Goal: Task Accomplishment & Management: Use online tool/utility

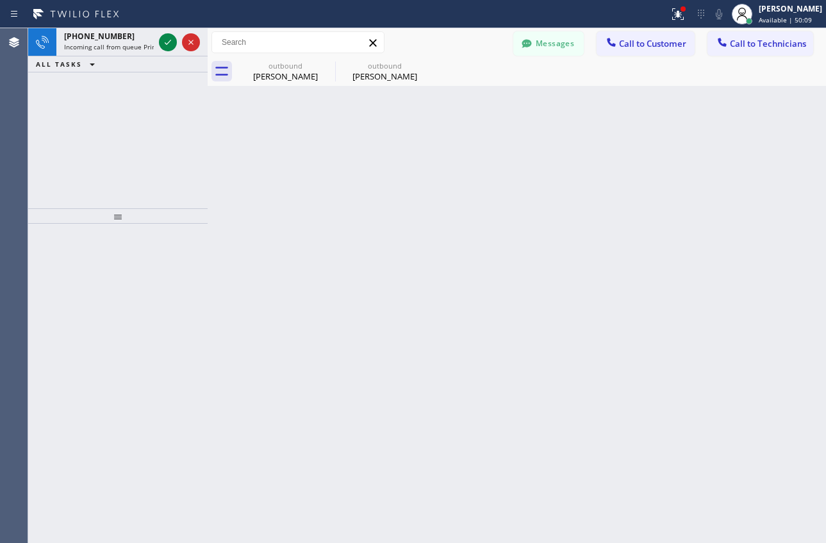
click at [168, 40] on icon at bounding box center [167, 42] width 15 height 15
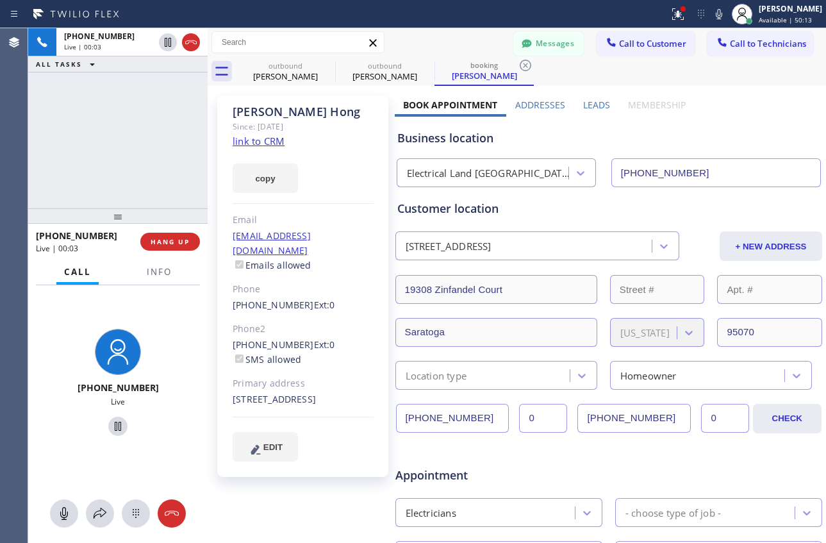
type input "[PHONE_NUMBER]"
click at [267, 142] on link "link to CRM" at bounding box center [259, 141] width 52 height 13
click at [181, 243] on span "HANG UP" at bounding box center [170, 241] width 39 height 9
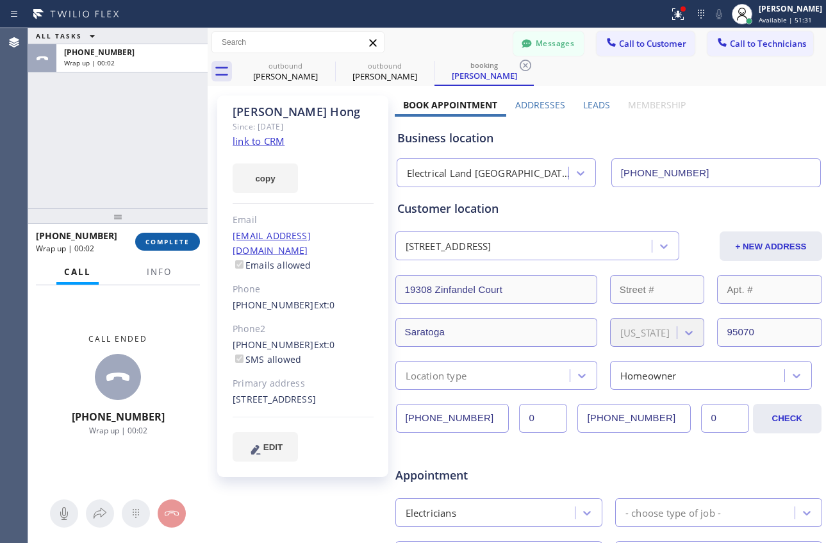
click at [154, 245] on span "COMPLETE" at bounding box center [167, 241] width 44 height 9
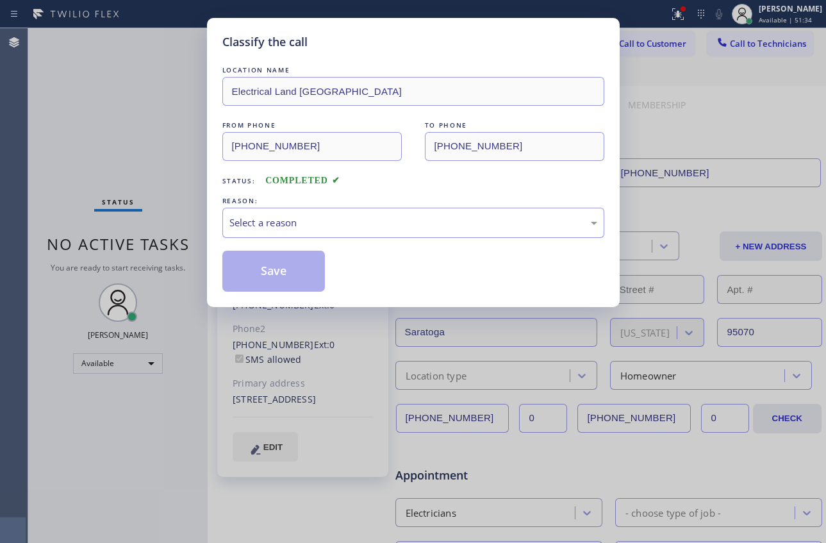
click at [288, 221] on div "Select a reason" at bounding box center [413, 222] width 368 height 15
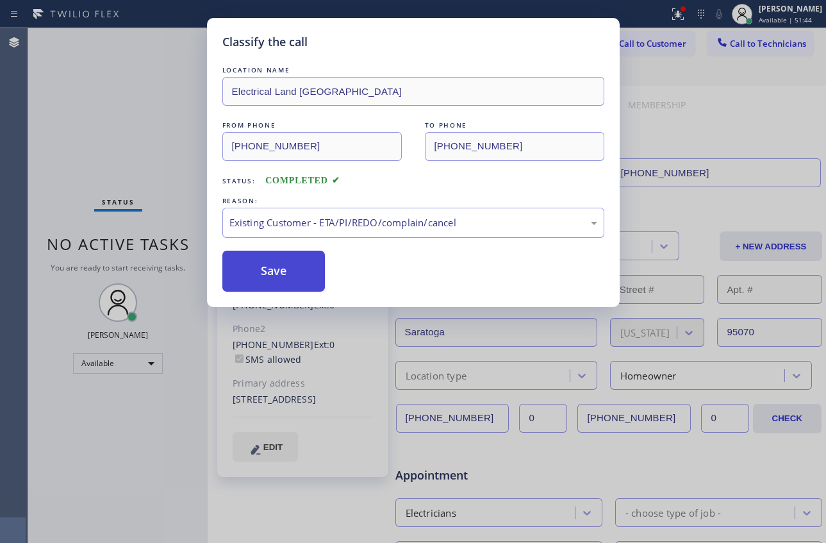
click at [264, 280] on button "Save" at bounding box center [273, 271] width 103 height 41
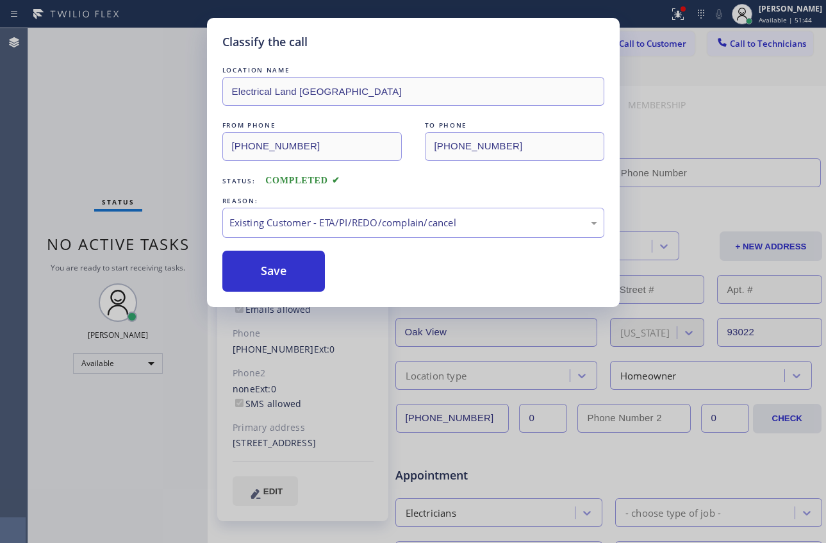
type input "[PHONE_NUMBER]"
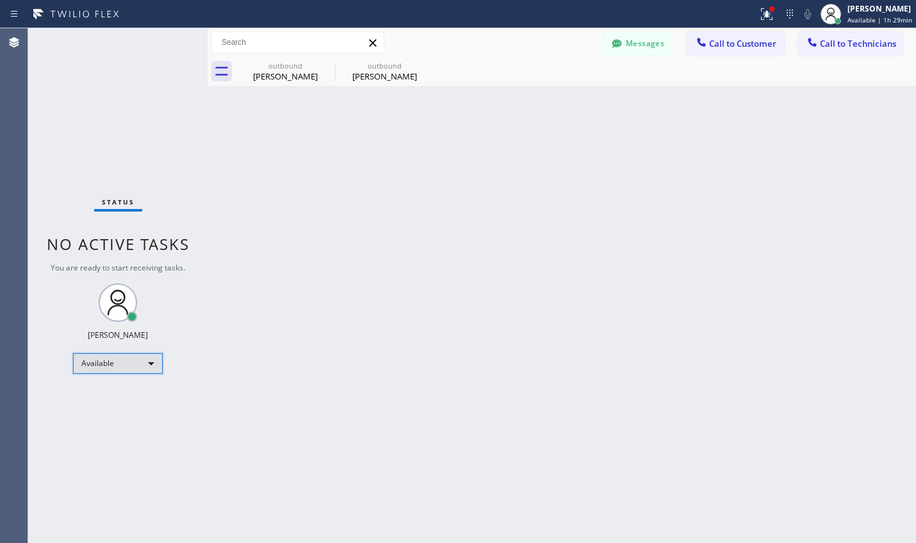
click at [121, 366] on div "Available" at bounding box center [118, 363] width 90 height 21
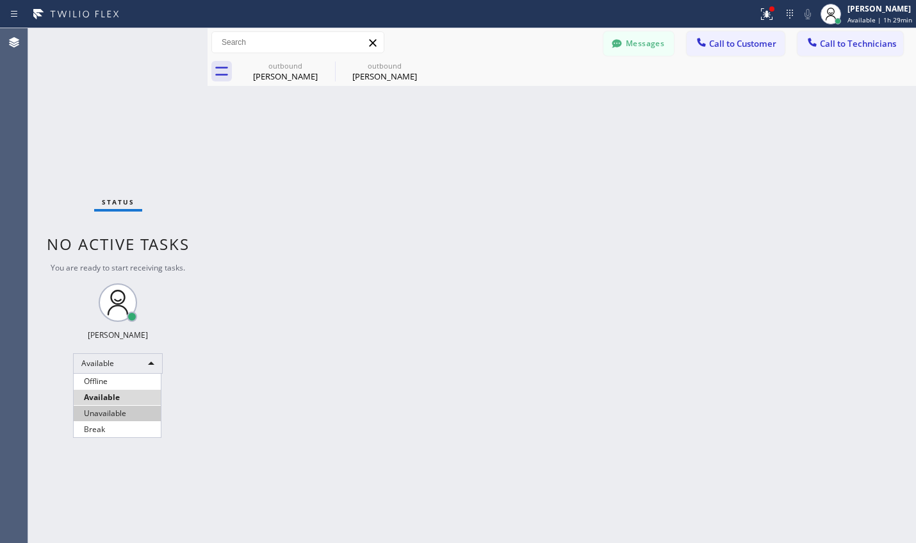
click at [115, 414] on li "Unavailable" at bounding box center [117, 413] width 87 height 15
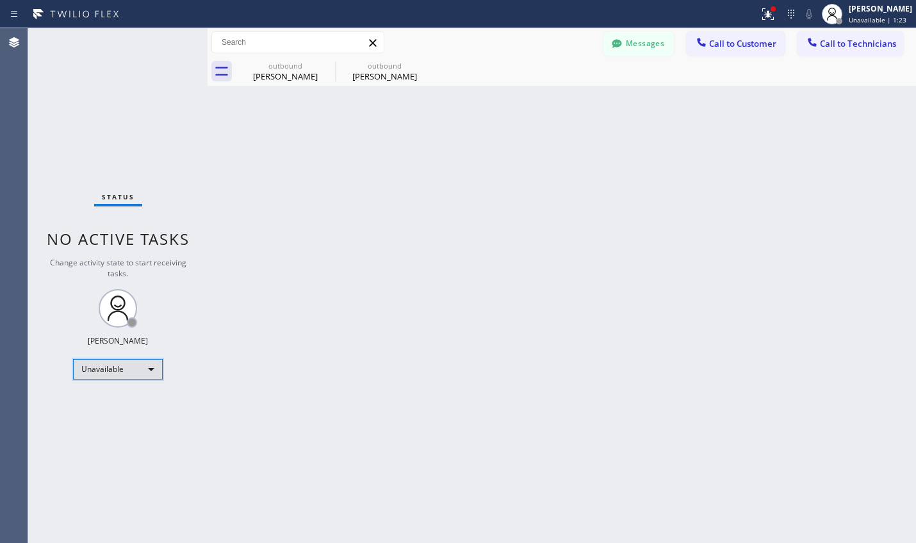
click at [146, 368] on div "Unavailable" at bounding box center [118, 369] width 90 height 21
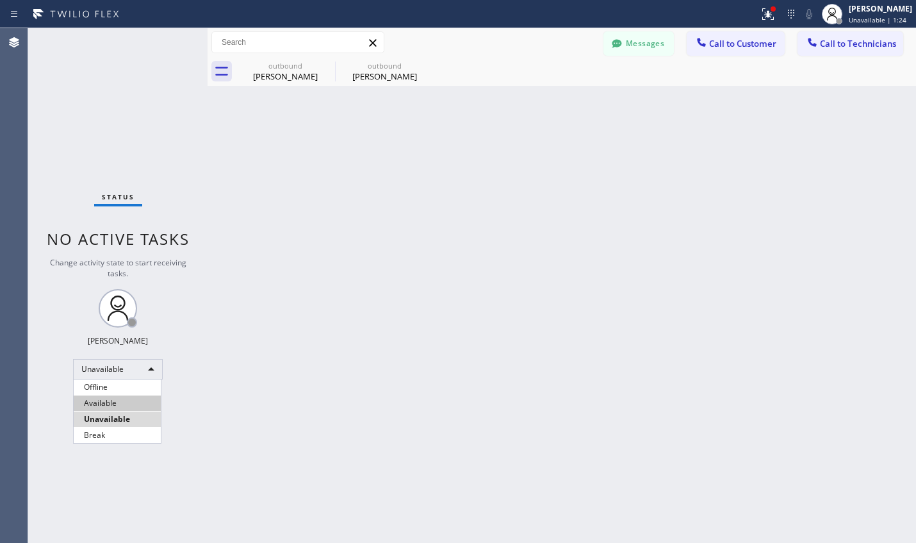
click at [113, 402] on li "Available" at bounding box center [117, 402] width 87 height 15
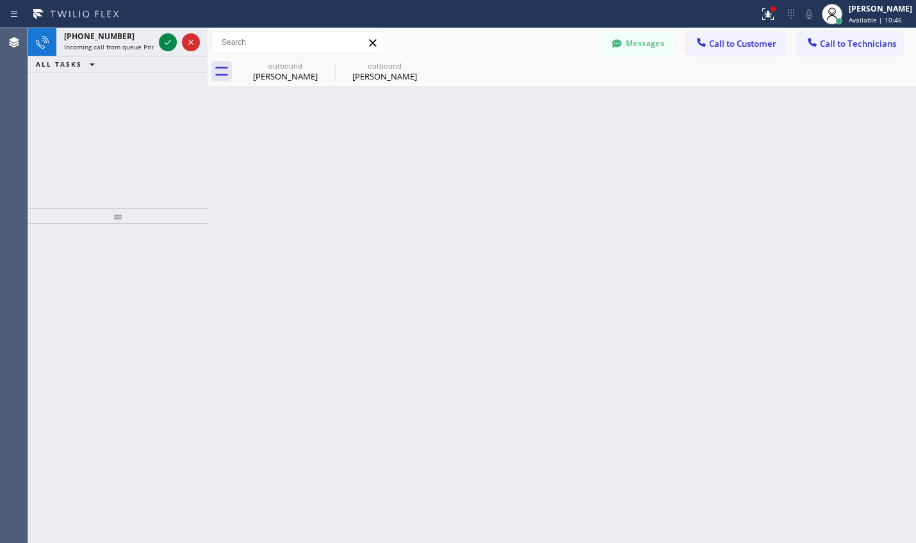
click at [163, 44] on icon at bounding box center [167, 42] width 15 height 15
click at [167, 46] on icon at bounding box center [167, 42] width 15 height 15
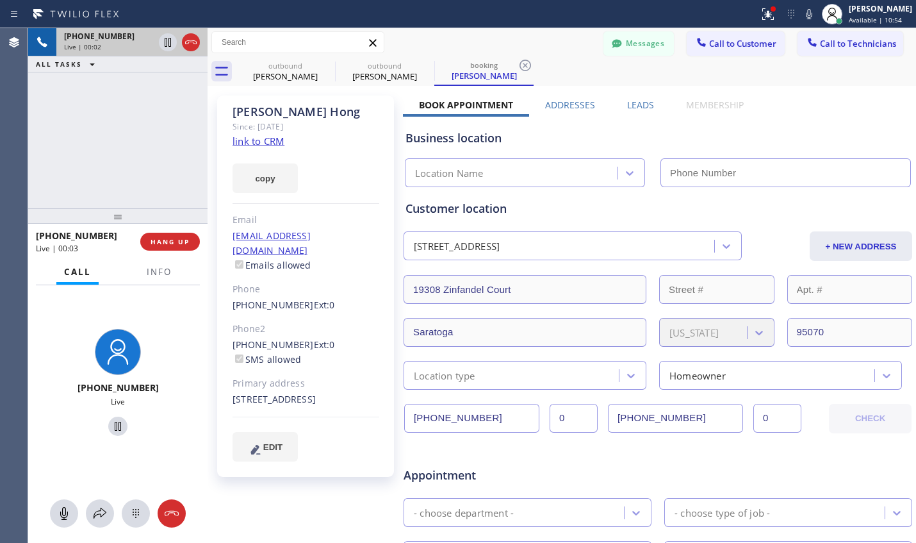
type input "[PHONE_NUMBER]"
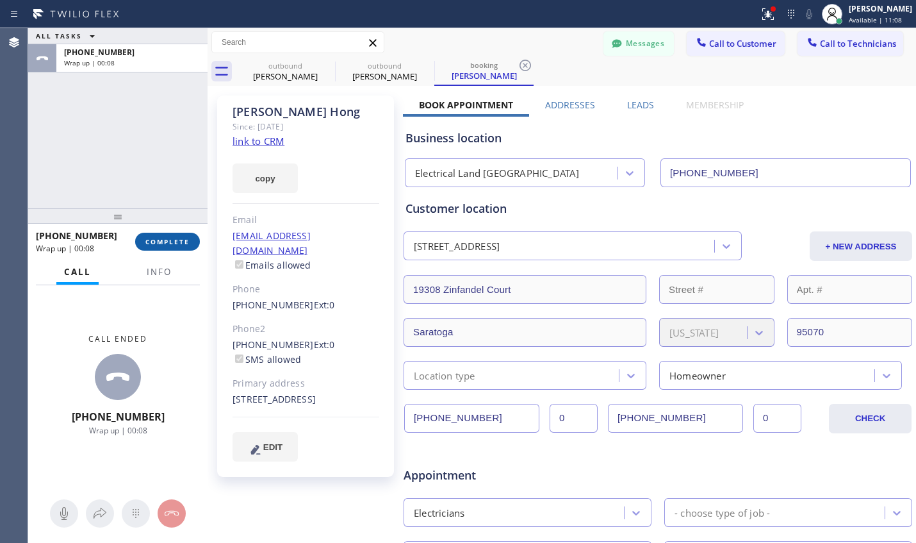
click at [181, 237] on span "COMPLETE" at bounding box center [167, 241] width 44 height 9
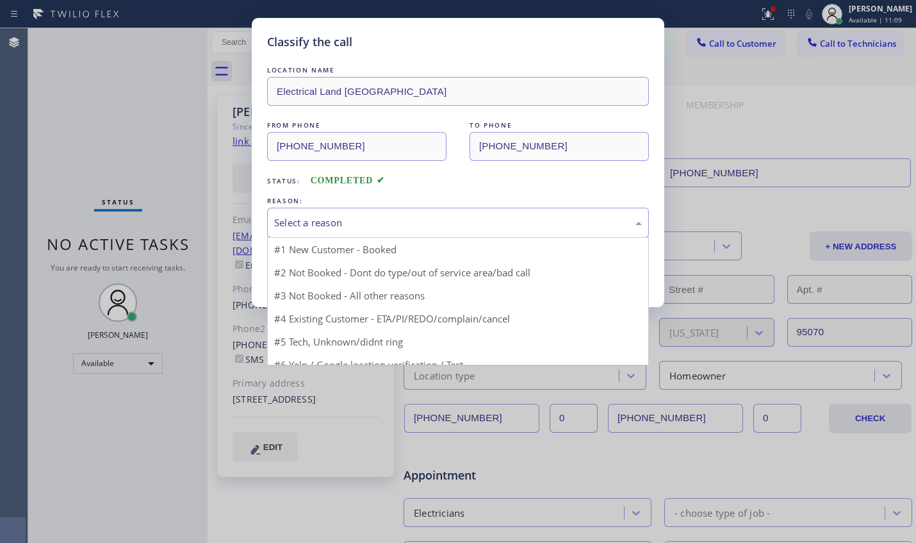
click at [353, 226] on div "Select a reason" at bounding box center [458, 222] width 368 height 15
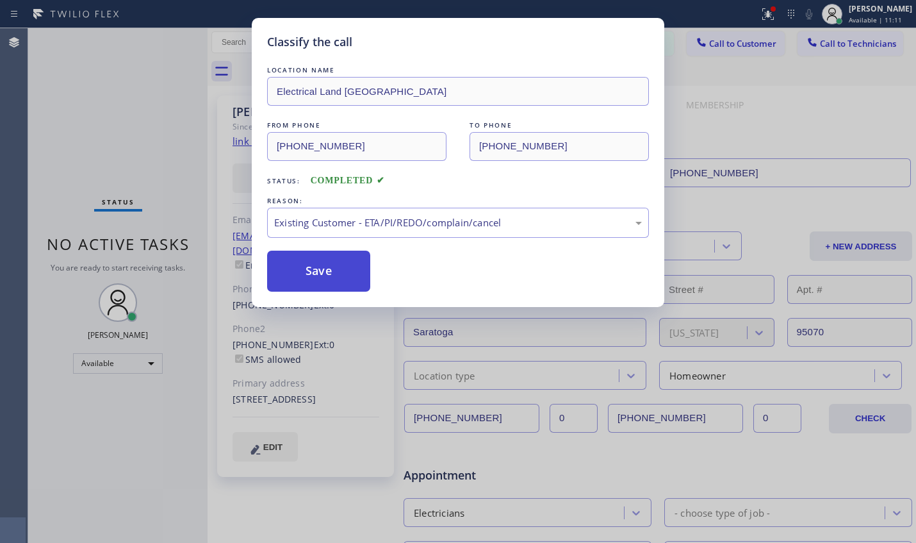
click at [325, 277] on button "Save" at bounding box center [318, 271] width 103 height 41
type input "[PHONE_NUMBER]"
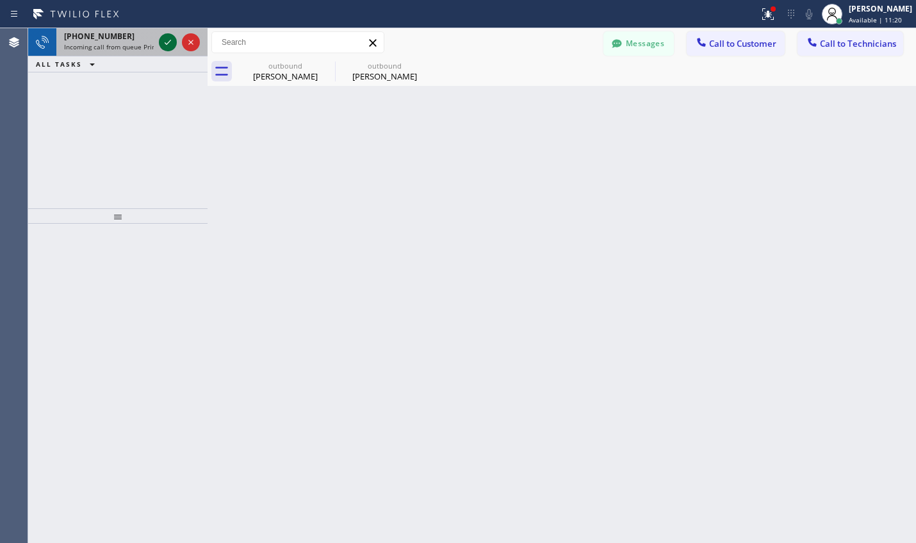
click at [167, 42] on icon at bounding box center [167, 42] width 15 height 15
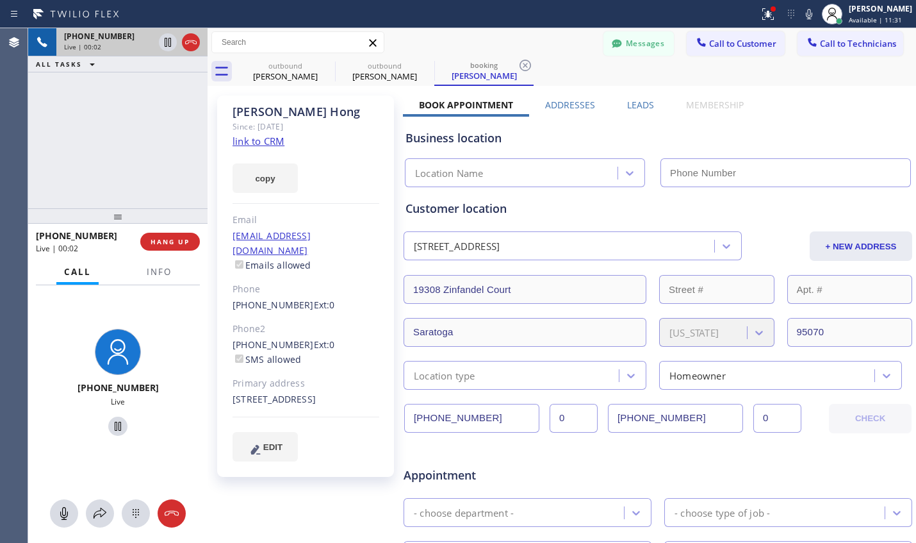
type input "[PHONE_NUMBER]"
click at [278, 139] on link "link to CRM" at bounding box center [259, 141] width 52 height 13
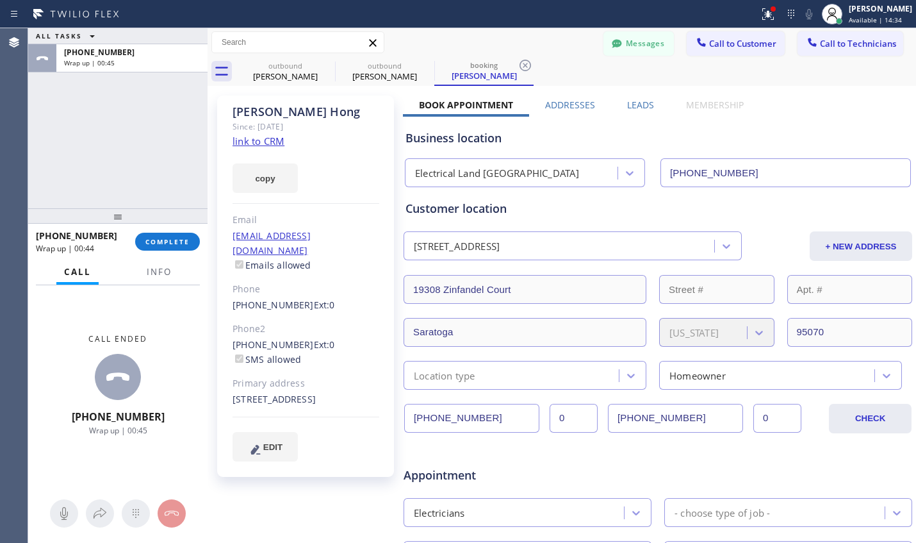
drag, startPoint x: 168, startPoint y: 244, endPoint x: 214, endPoint y: 241, distance: 46.2
click at [169, 244] on span "COMPLETE" at bounding box center [167, 241] width 44 height 9
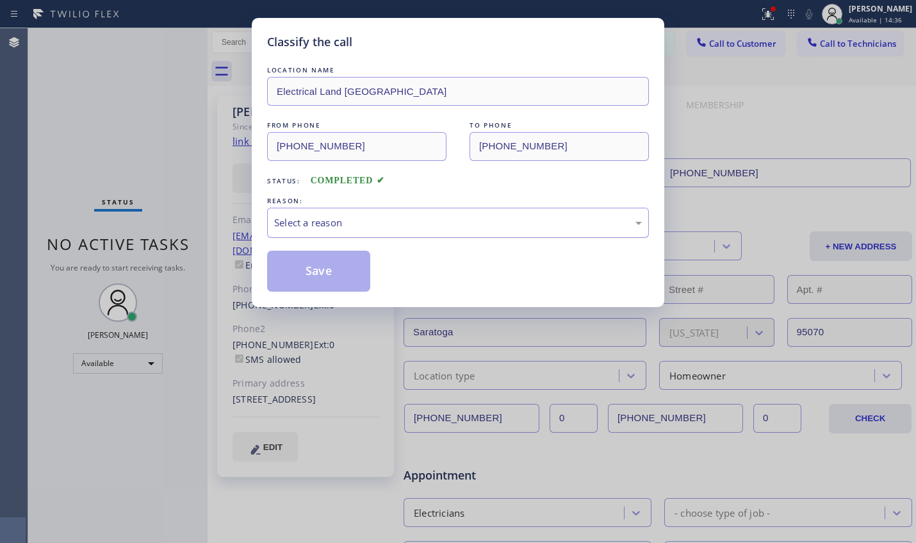
click at [371, 224] on div "Select a reason" at bounding box center [458, 222] width 368 height 15
click at [354, 283] on button "Save" at bounding box center [318, 271] width 103 height 41
type input "[PHONE_NUMBER]"
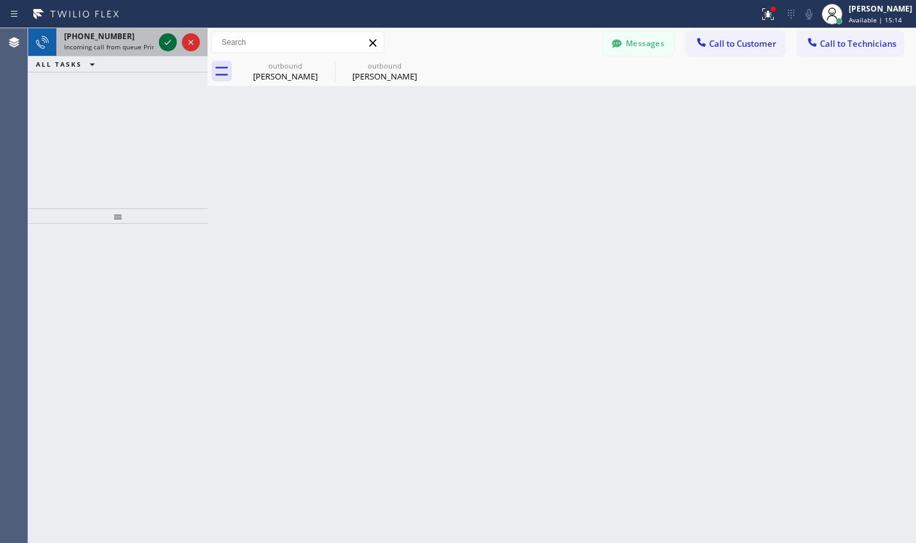
click at [171, 45] on icon at bounding box center [167, 42] width 15 height 15
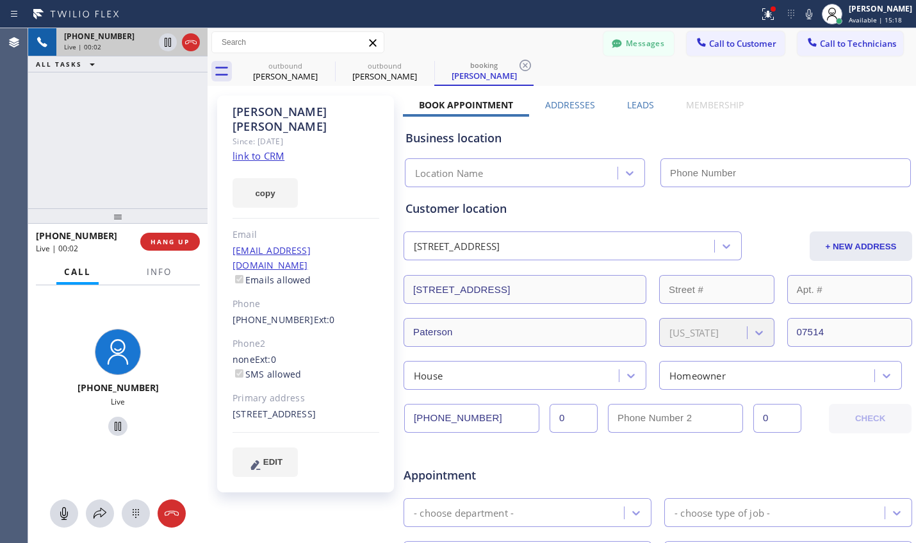
type input "(973) 791-5890"
click at [273, 149] on link "link to CRM" at bounding box center [259, 155] width 52 height 13
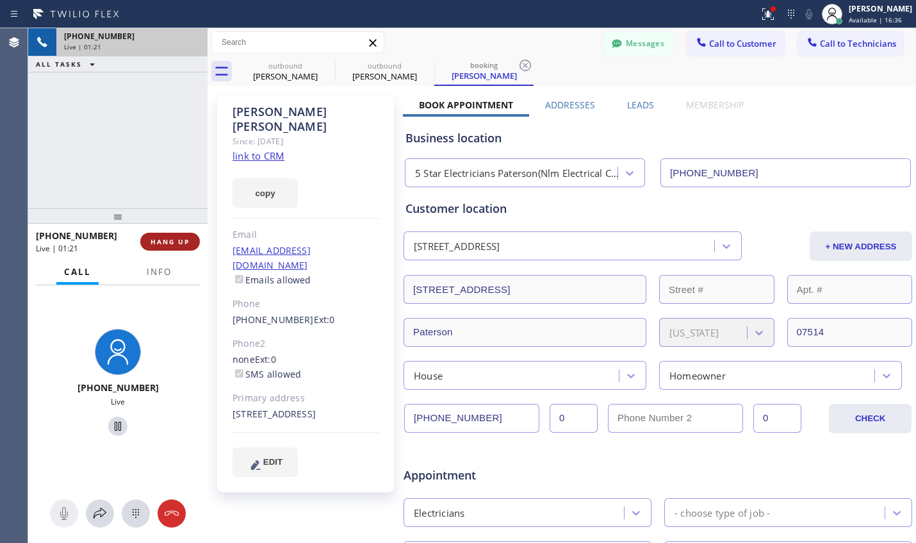
click at [166, 236] on button "HANG UP" at bounding box center [170, 242] width 60 height 18
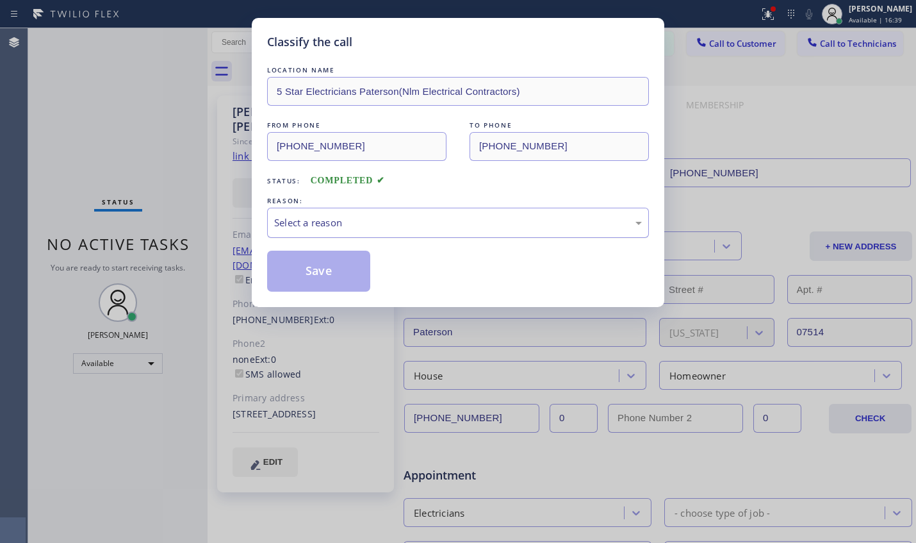
click at [401, 231] on div "Select a reason" at bounding box center [458, 223] width 382 height 30
click at [327, 272] on button "Save" at bounding box center [318, 271] width 103 height 41
type input "[PHONE_NUMBER]"
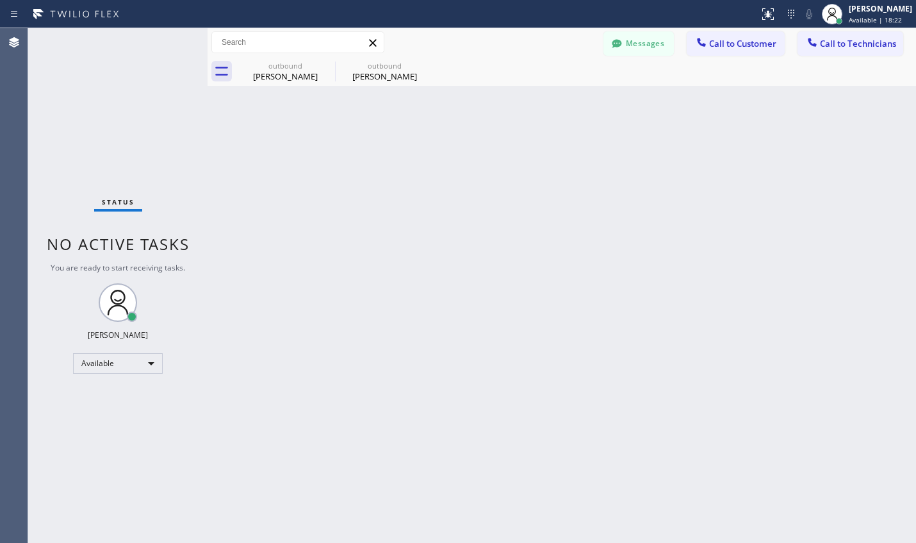
scroll to position [207, 0]
click at [727, 43] on span "Call to Customer" at bounding box center [742, 44] width 67 height 12
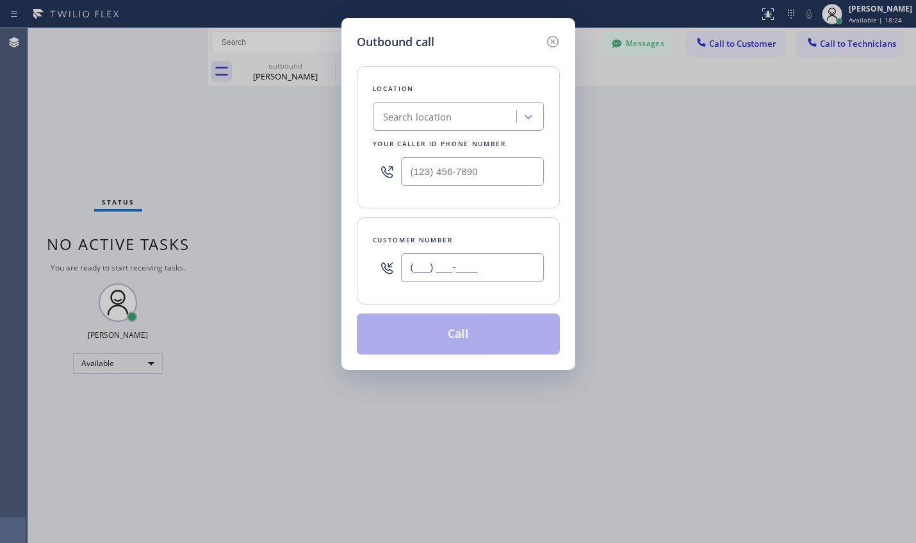
click at [452, 265] on input "(___) ___-____" at bounding box center [472, 267] width 143 height 29
paste input "408) 867-0868"
type input "[PHONE_NUMBER]"
click at [457, 119] on div "Search location" at bounding box center [447, 117] width 140 height 22
paste input "Electrical Land [GEOGRAPHIC_DATA]"
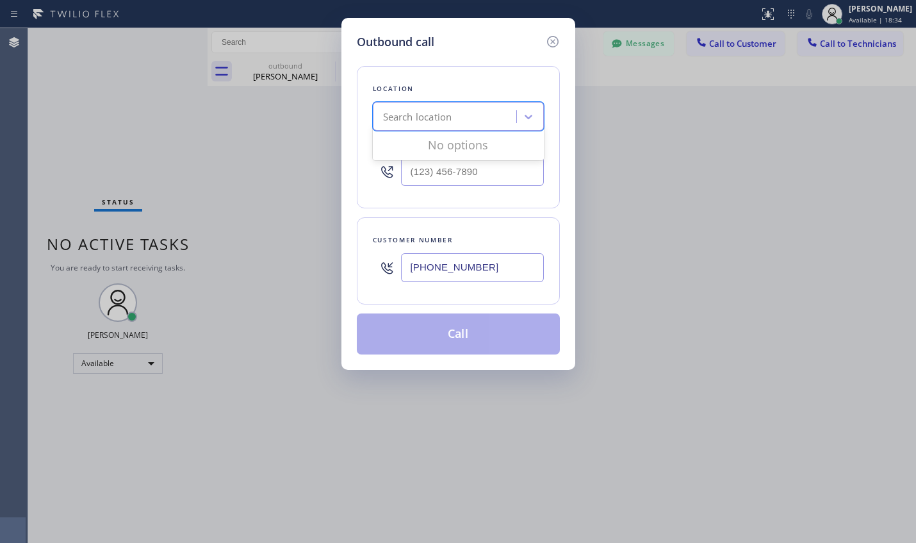
type input "Electrical Land [GEOGRAPHIC_DATA]"
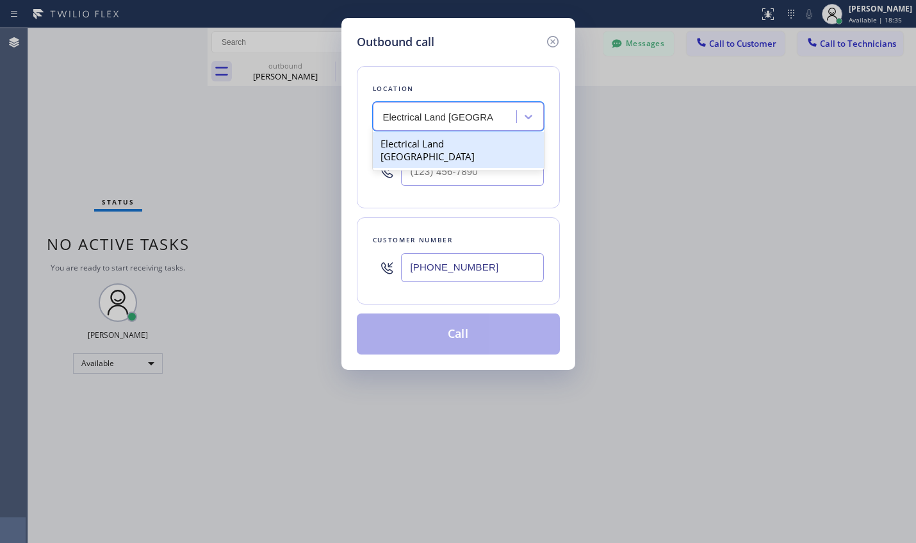
scroll to position [0, 0]
click at [429, 145] on div "Electrical Land [GEOGRAPHIC_DATA]" at bounding box center [458, 150] width 171 height 36
type input "[PHONE_NUMBER]"
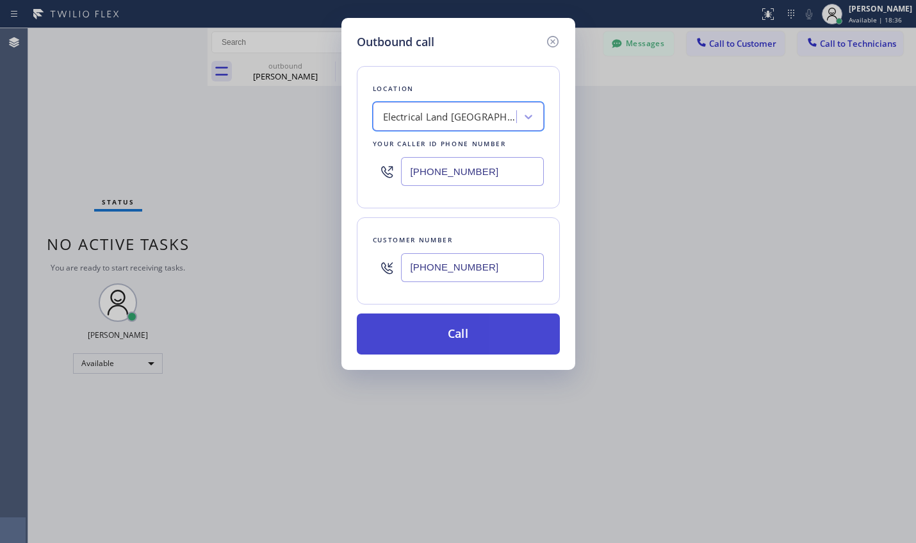
click at [483, 345] on button "Call" at bounding box center [458, 333] width 203 height 41
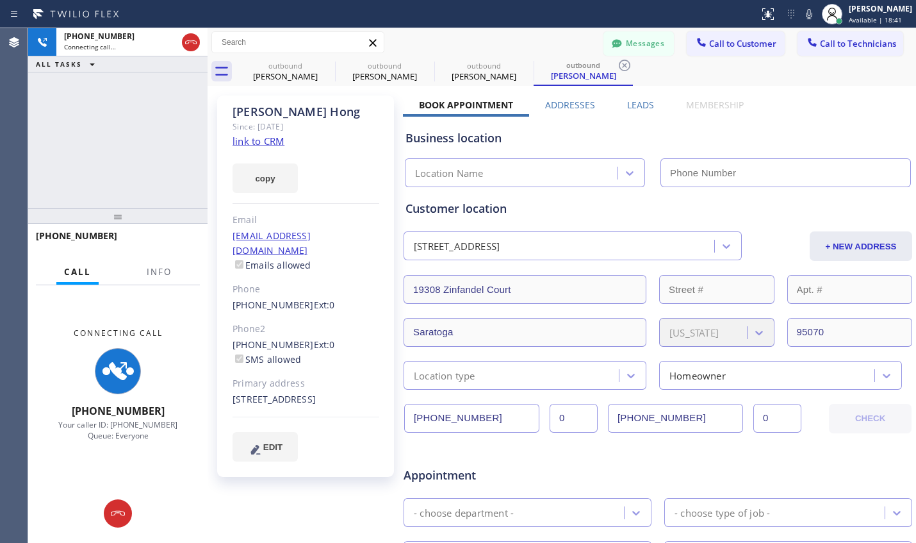
type input "[PHONE_NUMBER]"
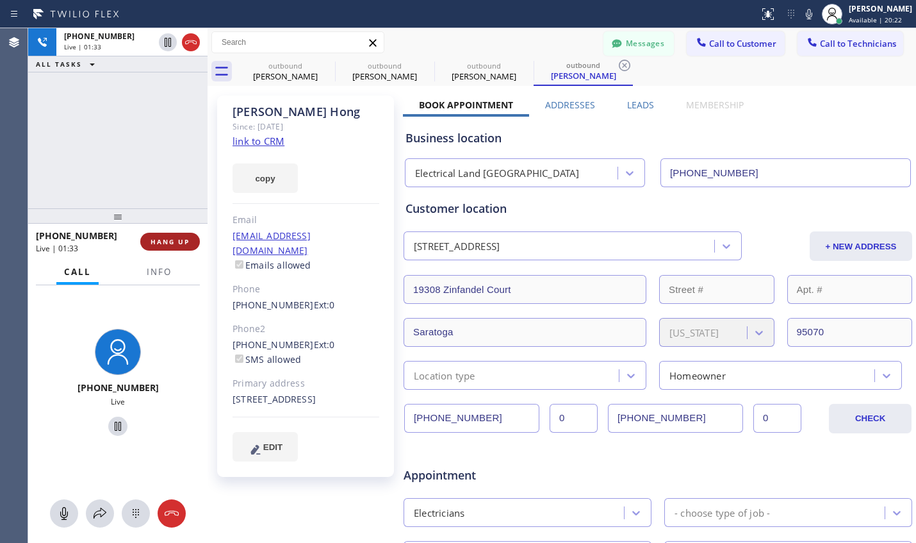
click at [174, 243] on span "HANG UP" at bounding box center [170, 241] width 39 height 9
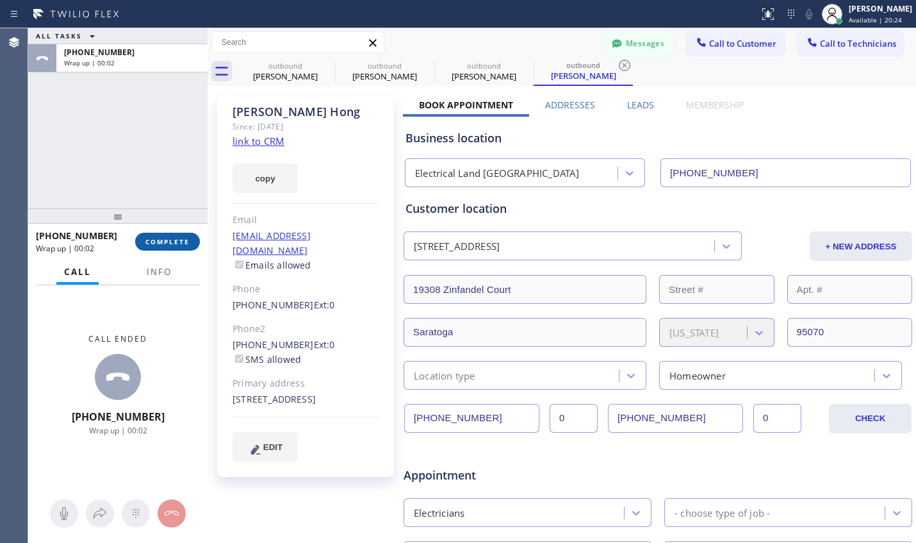
click at [183, 242] on span "COMPLETE" at bounding box center [167, 241] width 44 height 9
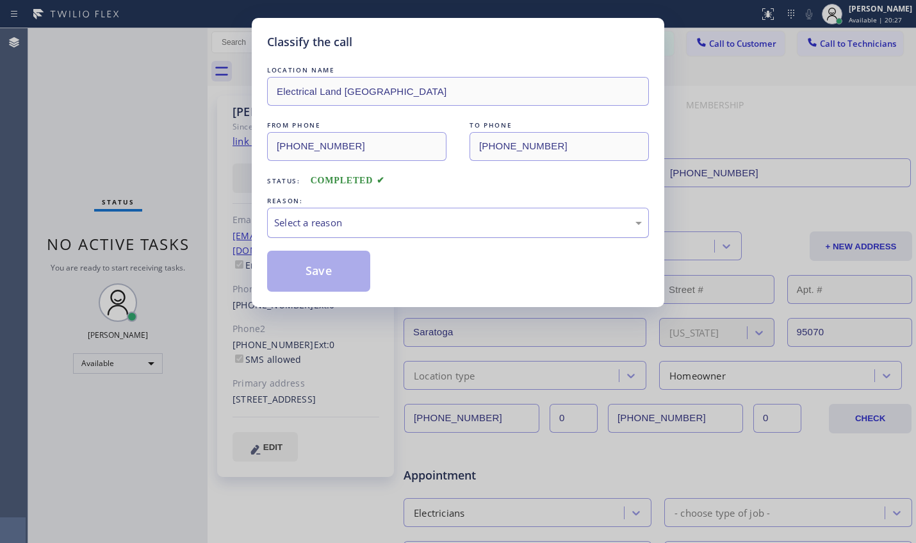
click at [416, 231] on div "Select a reason" at bounding box center [458, 223] width 382 height 30
click at [327, 277] on button "Save" at bounding box center [318, 271] width 103 height 41
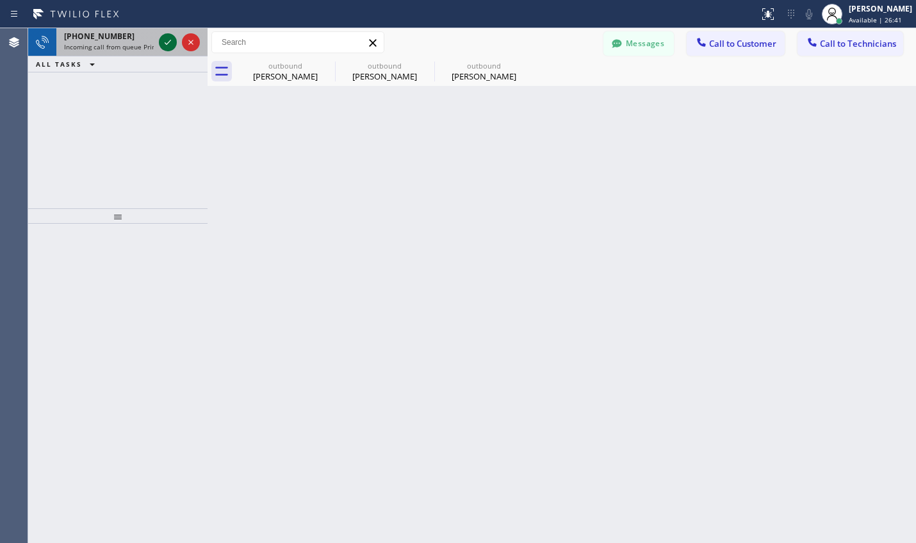
click at [162, 45] on icon at bounding box center [167, 42] width 15 height 15
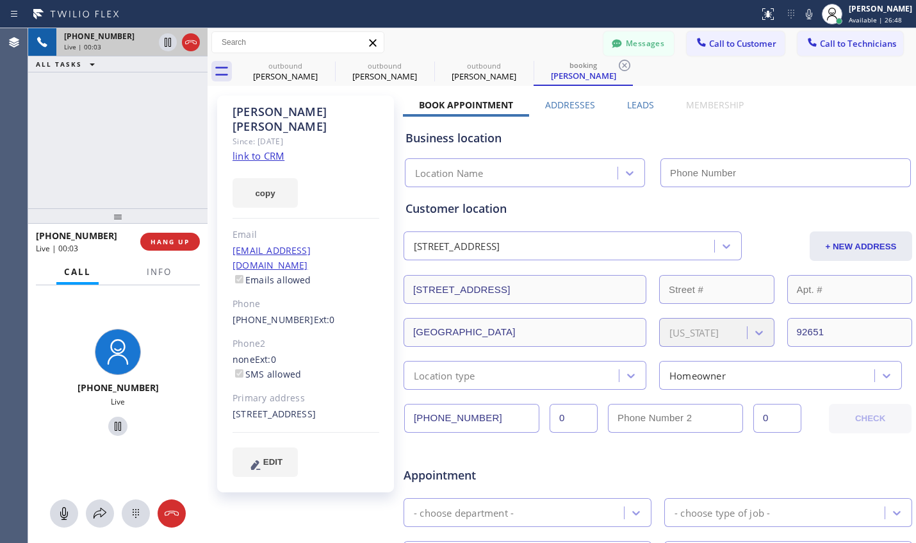
type input "[PHONE_NUMBER]"
click at [267, 149] on link "link to CRM" at bounding box center [259, 155] width 52 height 13
click at [110, 427] on icon at bounding box center [117, 425] width 15 height 15
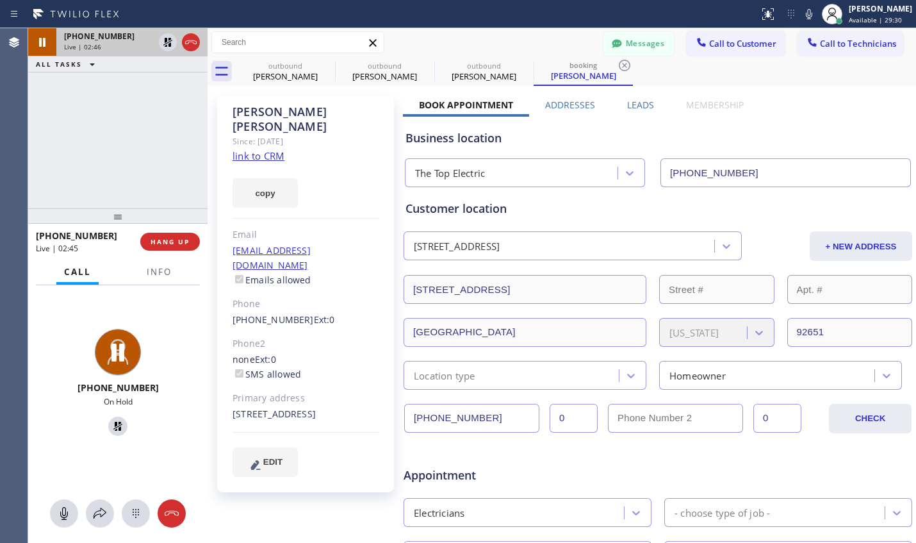
drag, startPoint x: 110, startPoint y: 427, endPoint x: 75, endPoint y: 422, distance: 35.6
click at [110, 427] on icon at bounding box center [117, 425] width 15 height 15
click at [175, 516] on icon at bounding box center [171, 513] width 15 height 15
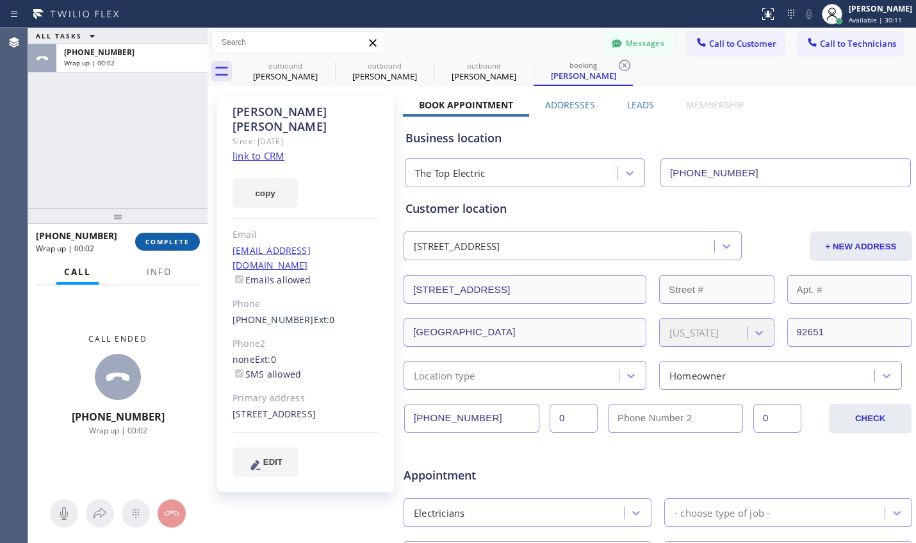
click at [178, 243] on span "COMPLETE" at bounding box center [167, 241] width 44 height 9
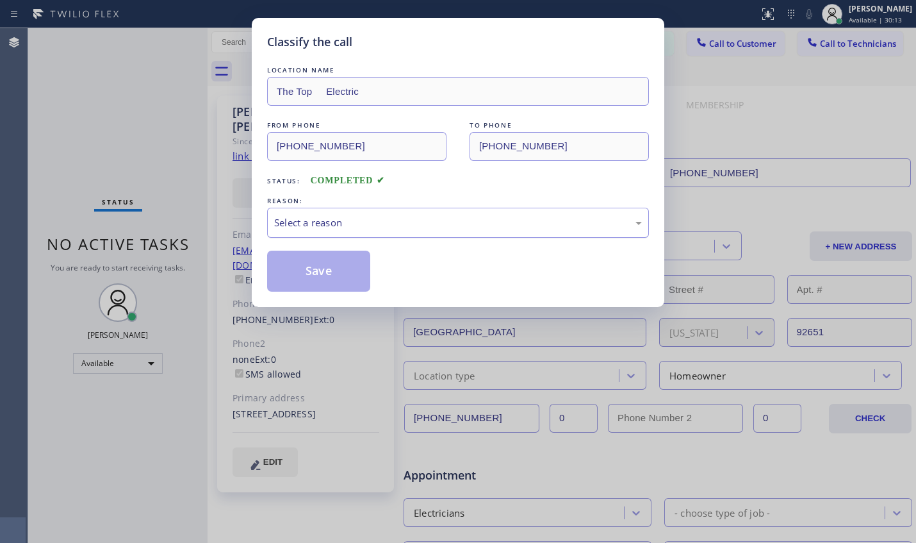
click at [377, 218] on div "Select a reason" at bounding box center [458, 222] width 368 height 15
click at [308, 275] on button "Save" at bounding box center [318, 271] width 103 height 41
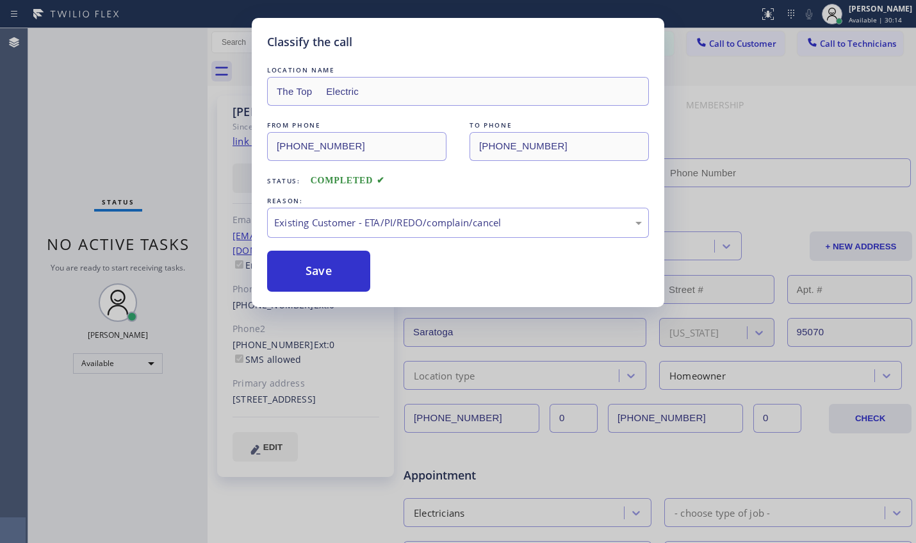
type input "[PHONE_NUMBER]"
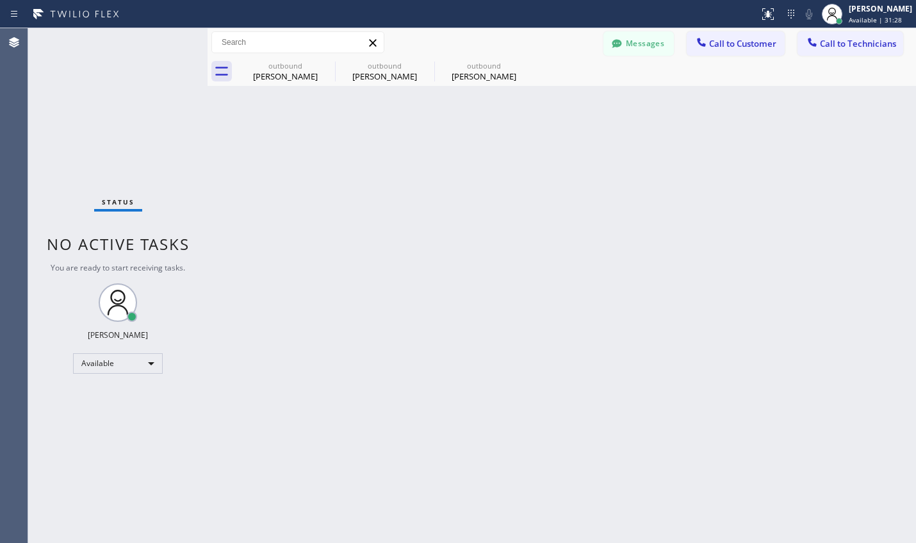
click at [140, 345] on div "Status No active tasks You are ready to start receiving tasks. Lyra Lauderez Av…" at bounding box center [117, 285] width 179 height 514
click at [142, 363] on div "Available" at bounding box center [118, 363] width 90 height 21
click at [102, 409] on li "Unavailable" at bounding box center [117, 413] width 87 height 15
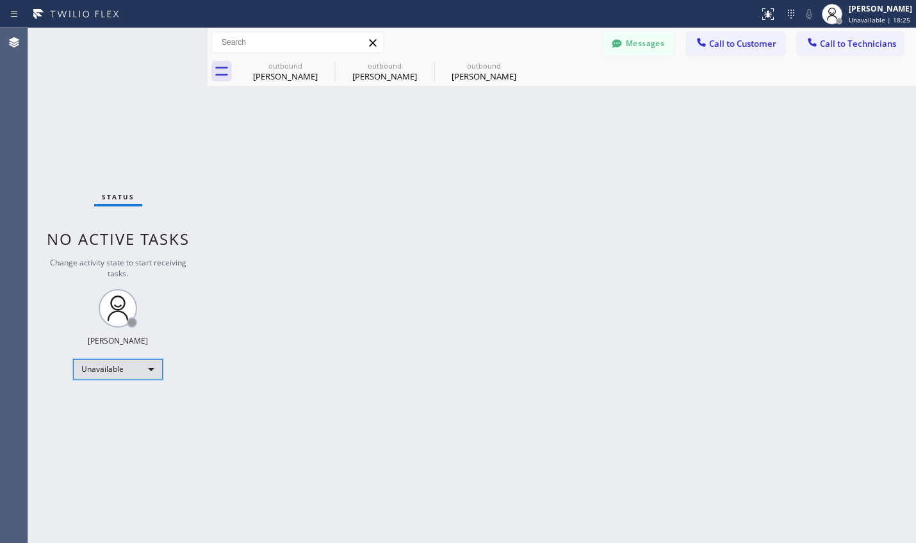
click at [156, 365] on div "Unavailable" at bounding box center [118, 369] width 90 height 21
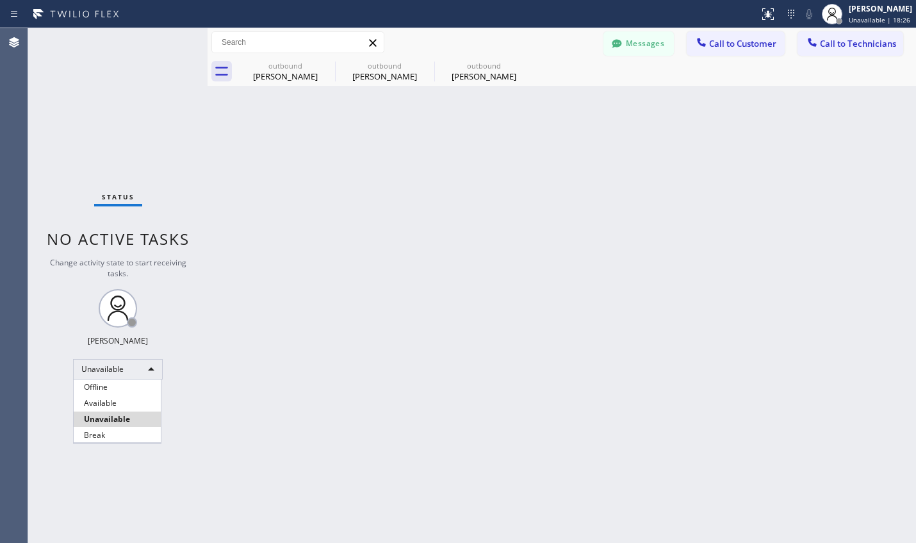
click at [126, 430] on li "Break" at bounding box center [117, 434] width 87 height 15
